Goal: Transaction & Acquisition: Purchase product/service

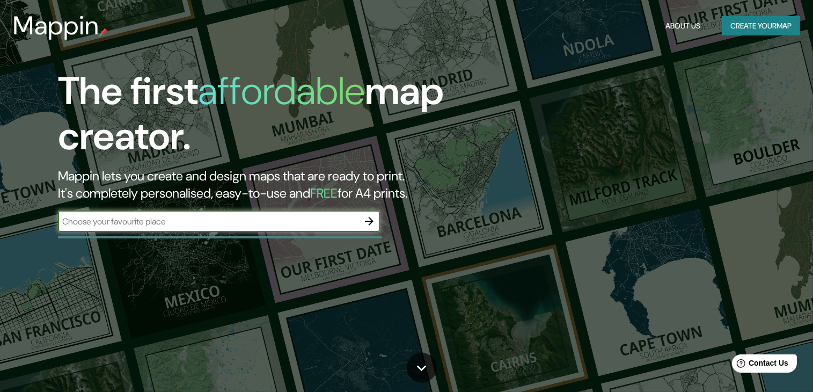
click at [759, 35] on div "Mappin About Us Create your map" at bounding box center [406, 26] width 813 height 34
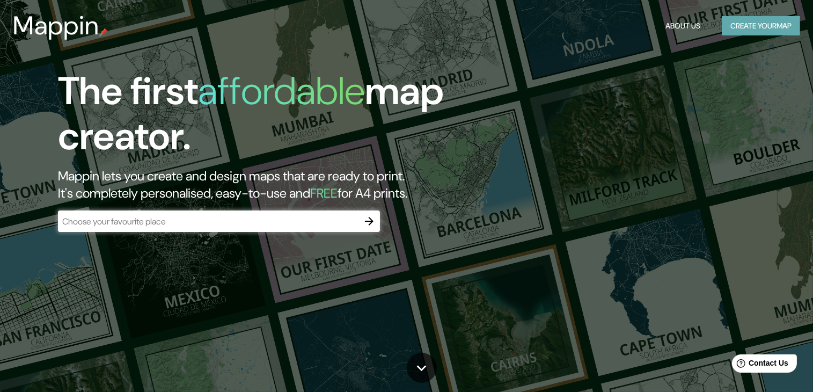
click at [761, 26] on button "Create your map" at bounding box center [761, 26] width 78 height 20
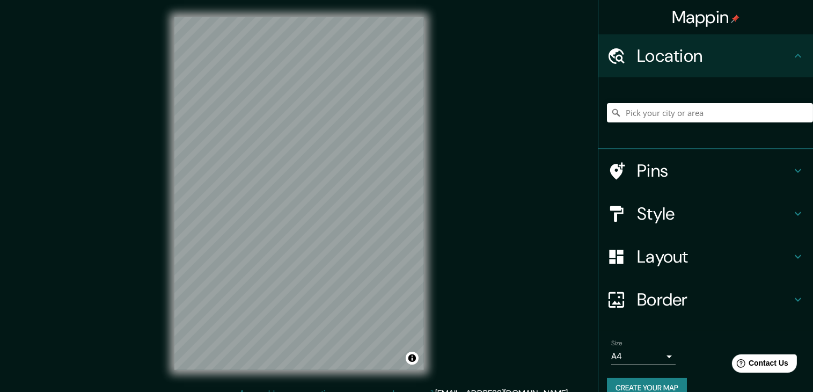
click at [773, 265] on h4 "Layout" at bounding box center [714, 256] width 155 height 21
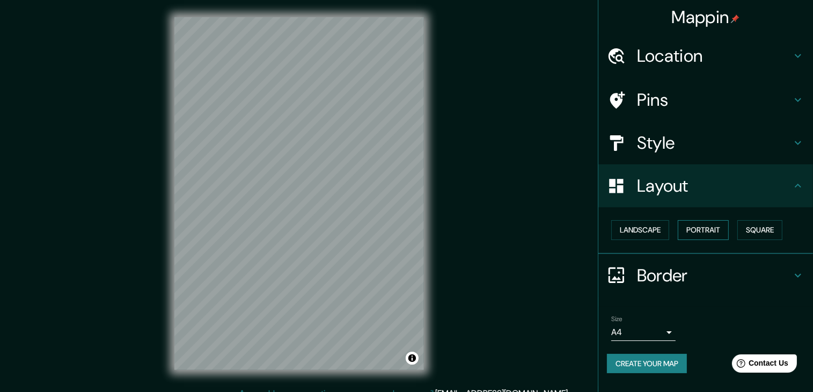
click at [695, 229] on button "Portrait" at bounding box center [703, 230] width 51 height 20
click at [757, 224] on button "Square" at bounding box center [759, 230] width 45 height 20
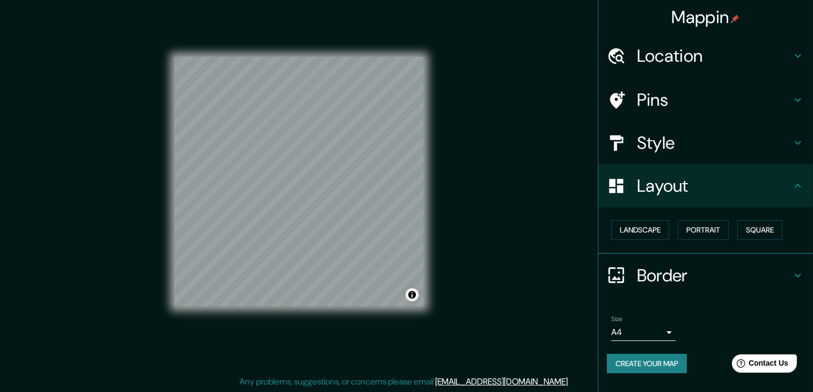
scroll to position [12, 0]
click at [663, 94] on h4 "Pins" at bounding box center [714, 99] width 155 height 21
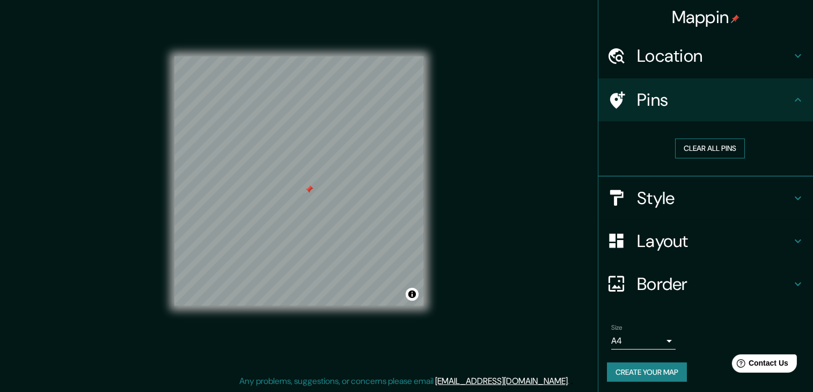
click at [682, 147] on button "Clear all pins" at bounding box center [710, 148] width 70 height 20
click at [780, 237] on h4 "Layout" at bounding box center [714, 240] width 155 height 21
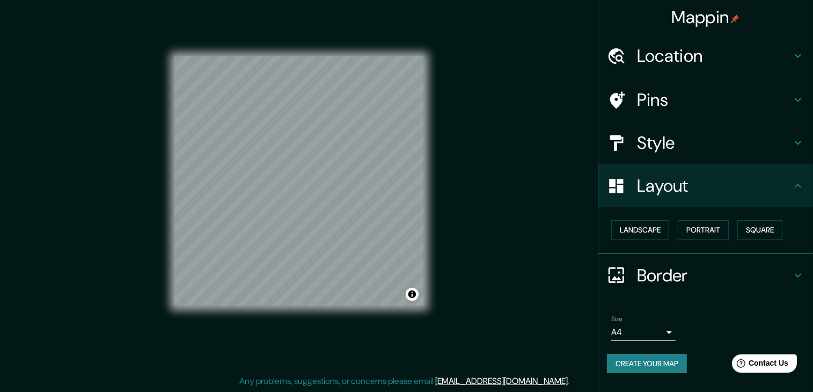
click at [766, 136] on h4 "Style" at bounding box center [714, 142] width 155 height 21
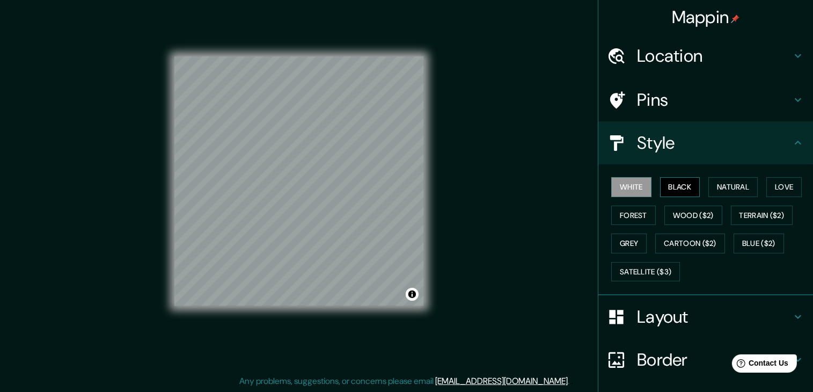
click at [681, 188] on button "Black" at bounding box center [680, 187] width 40 height 20
click at [726, 190] on button "Natural" at bounding box center [732, 187] width 49 height 20
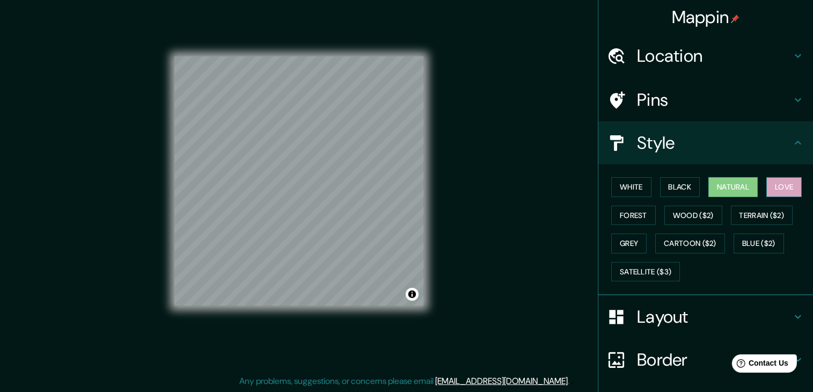
click at [773, 181] on button "Love" at bounding box center [783, 187] width 35 height 20
click at [617, 208] on button "Forest" at bounding box center [633, 216] width 45 height 20
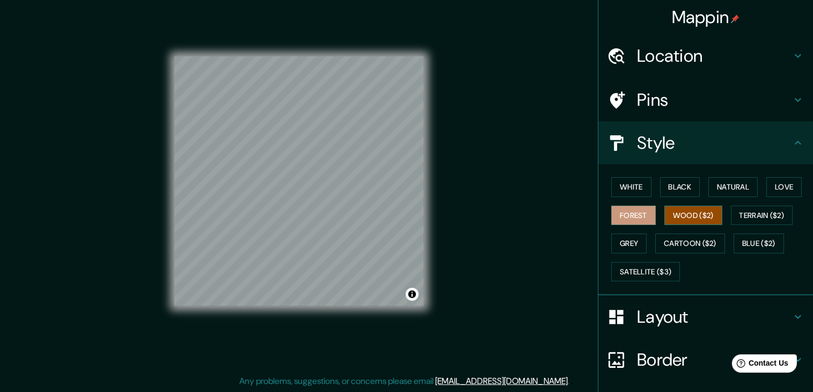
click at [665, 211] on button "Wood ($2)" at bounding box center [693, 216] width 58 height 20
click at [756, 220] on button "Terrain ($2)" at bounding box center [762, 216] width 62 height 20
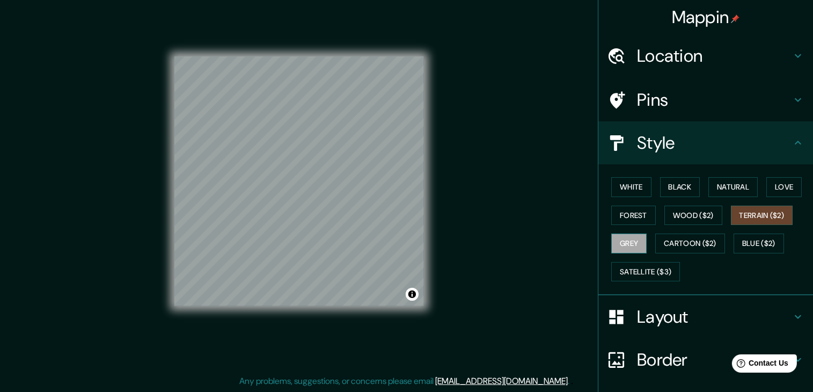
click at [633, 241] on button "Grey" at bounding box center [628, 243] width 35 height 20
click at [691, 238] on button "Cartoon ($2)" at bounding box center [690, 243] width 70 height 20
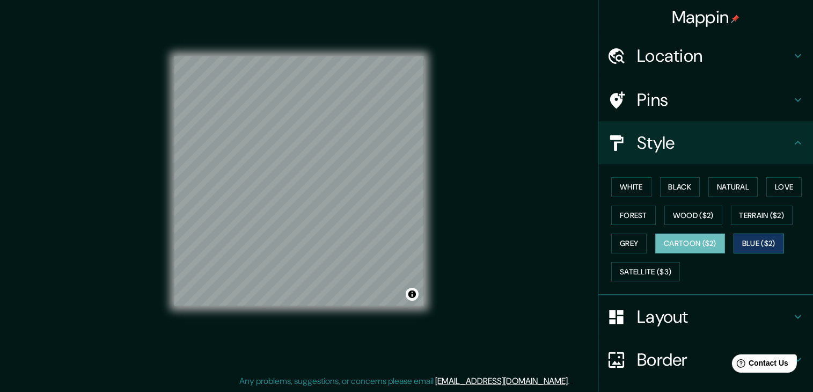
click at [754, 240] on button "Blue ($2)" at bounding box center [759, 243] width 50 height 20
click at [628, 270] on button "Satellite ($3)" at bounding box center [645, 272] width 69 height 20
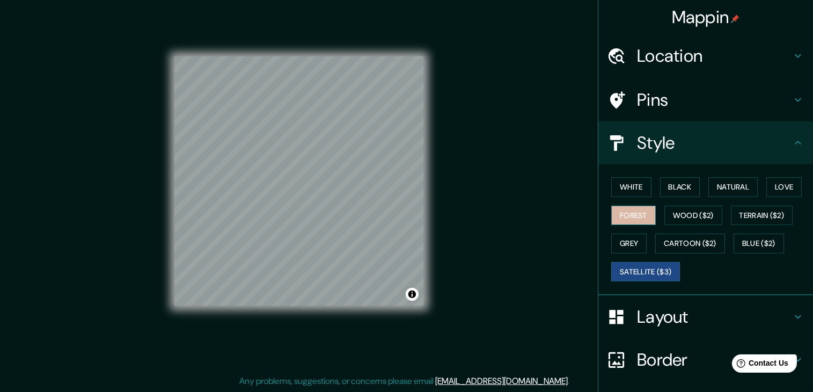
click at [629, 212] on button "Forest" at bounding box center [633, 216] width 45 height 20
click at [629, 259] on div "White Black Natural Love Forest Wood ($2) Terrain ($2) Grey Cartoon ($2) Blue (…" at bounding box center [710, 229] width 206 height 113
click at [631, 268] on button "Satellite ($3)" at bounding box center [645, 272] width 69 height 20
click at [629, 207] on button "Forest" at bounding box center [633, 216] width 45 height 20
